Goal: Task Accomplishment & Management: Manage account settings

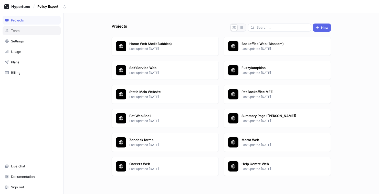
click at [22, 33] on div "Team" at bounding box center [32, 30] width 58 height 9
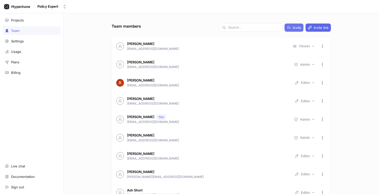
click at [295, 27] on span "Invite" at bounding box center [297, 27] width 8 height 3
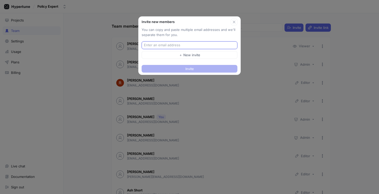
paste input "[EMAIL_ADDRESS][DOMAIN_NAME]"
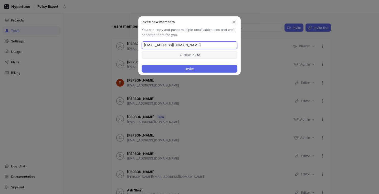
type input "[EMAIL_ADDRESS][DOMAIN_NAME]"
click at [192, 56] on span "＋ New invite" at bounding box center [189, 55] width 21 height 3
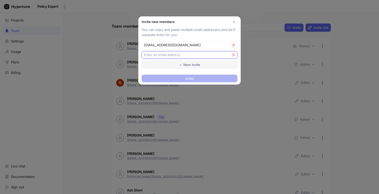
paste input "[EMAIL_ADDRESS][DOMAIN_NAME]"
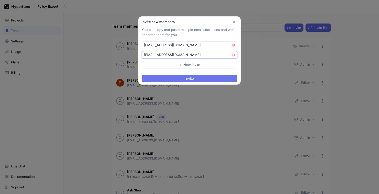
type input "[EMAIL_ADDRESS][DOMAIN_NAME]"
click at [191, 78] on span "Invite" at bounding box center [189, 78] width 8 height 3
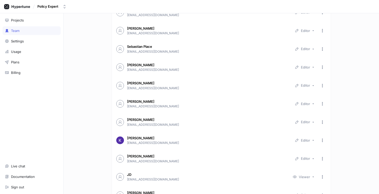
scroll to position [322, 0]
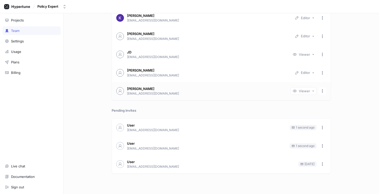
click at [313, 91] on icon "button" at bounding box center [313, 91] width 2 height 2
click at [312, 112] on span "Editor" at bounding box center [309, 111] width 18 height 4
click at [321, 165] on icon "button" at bounding box center [322, 164] width 4 height 4
click at [342, 184] on p "Delete invite" at bounding box center [337, 183] width 20 height 5
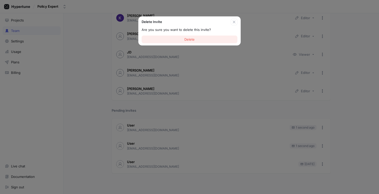
click at [188, 39] on span "Delete" at bounding box center [189, 39] width 10 height 3
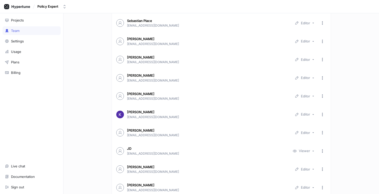
scroll to position [224, 0]
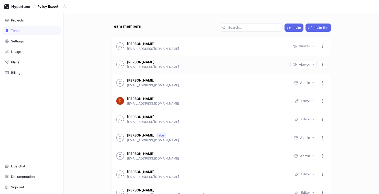
click at [305, 65] on div "Viewer" at bounding box center [304, 65] width 11 height 4
click at [309, 84] on span "Editor" at bounding box center [309, 84] width 18 height 4
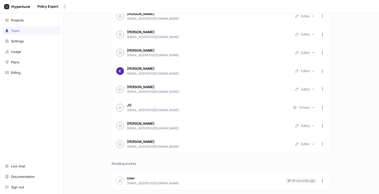
scroll to position [303, 0]
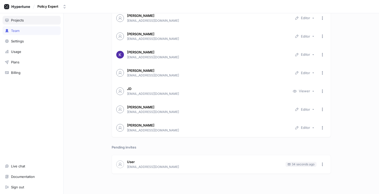
click at [26, 22] on div "Projects" at bounding box center [32, 20] width 54 height 4
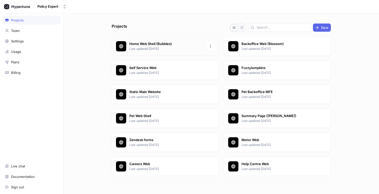
click at [142, 52] on div "Home Web Shell (Bubbles) Last updated 1 month ago" at bounding box center [165, 46] width 107 height 19
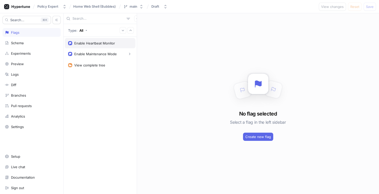
click at [94, 43] on div "Enable Heartbeat Monitor" at bounding box center [94, 43] width 41 height 4
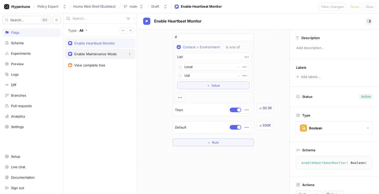
click at [94, 54] on div "Enable Maintenance Mode" at bounding box center [95, 54] width 43 height 4
type textarea "enableMaintenanceMode: Boolean!"
